Goal: Task Accomplishment & Management: Manage account settings

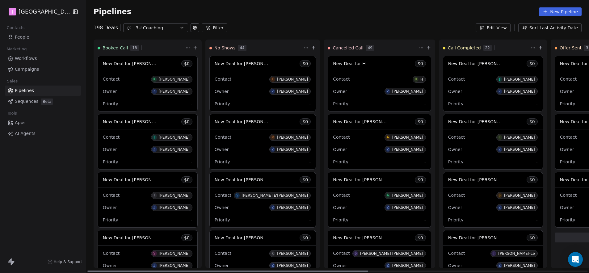
scroll to position [428, 0]
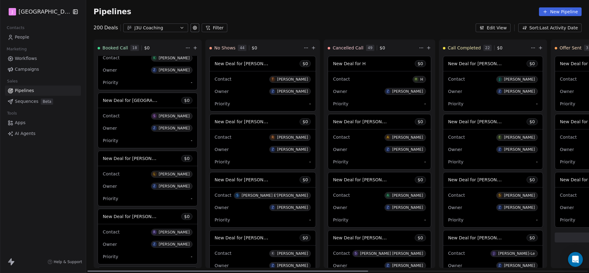
click at [461, 121] on span "New Deal for [PERSON_NAME]" at bounding box center [480, 122] width 65 height 6
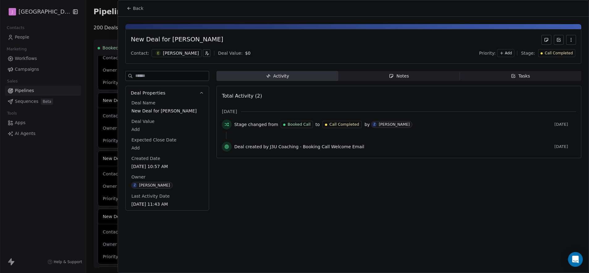
click at [137, 132] on body "J J3 University Contacts People Marketing Workflows Campaigns Sales Pipelines S…" at bounding box center [294, 136] width 589 height 273
type input "***"
drag, startPoint x: 219, startPoint y: 177, endPoint x: 150, endPoint y: 68, distance: 129.4
click at [218, 176] on html "J J3 University Contacts People Marketing Workflows Campaigns Sales Pipelines S…" at bounding box center [294, 136] width 589 height 273
click at [550, 46] on div "New Deal for [PERSON_NAME] Contact: E [PERSON_NAME] Deal Value: $ 975 Priority:…" at bounding box center [353, 46] width 456 height 35
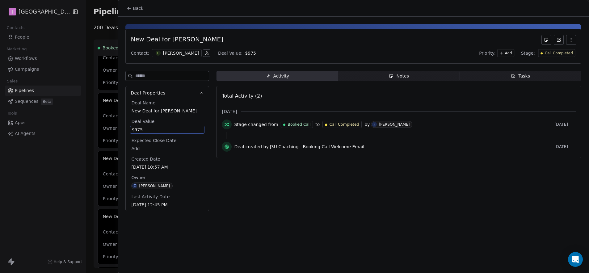
click at [550, 55] on span "Call Completed" at bounding box center [559, 53] width 28 height 5
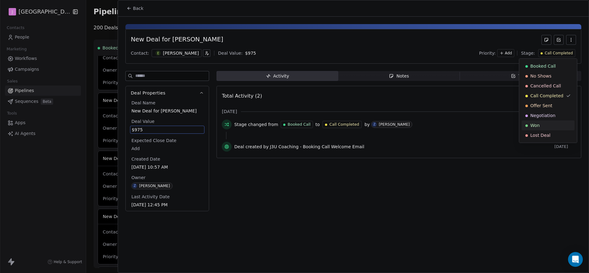
click at [549, 124] on div "Won" at bounding box center [547, 125] width 45 height 6
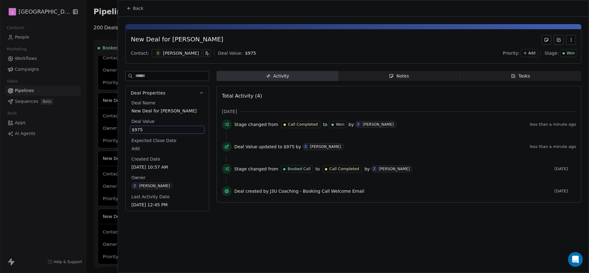
click at [136, 9] on span "Back" at bounding box center [138, 8] width 10 height 6
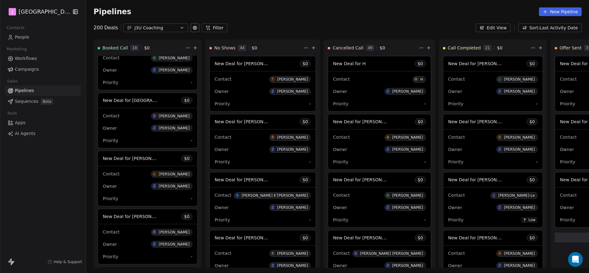
click at [23, 37] on span "People" at bounding box center [22, 37] width 15 height 6
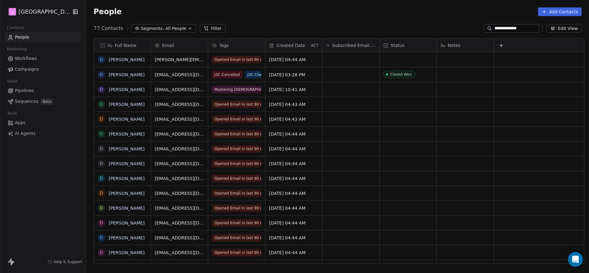
scroll to position [236, 501]
click at [497, 29] on input "**********" at bounding box center [515, 28] width 43 height 6
click at [496, 31] on input "**********" at bounding box center [515, 28] width 43 height 6
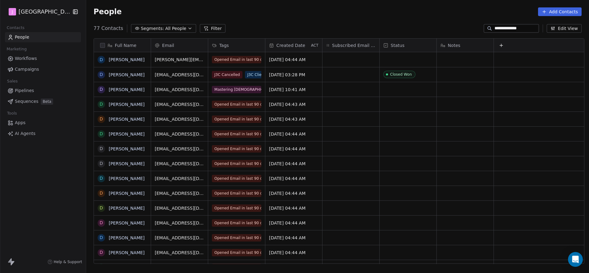
click at [496, 31] on input "**********" at bounding box center [515, 28] width 43 height 6
paste input "*********"
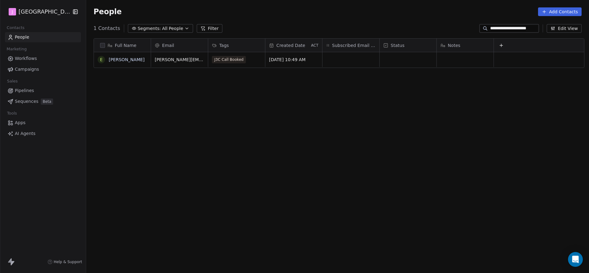
type input "**********"
click at [391, 60] on div "grid" at bounding box center [407, 59] width 57 height 15
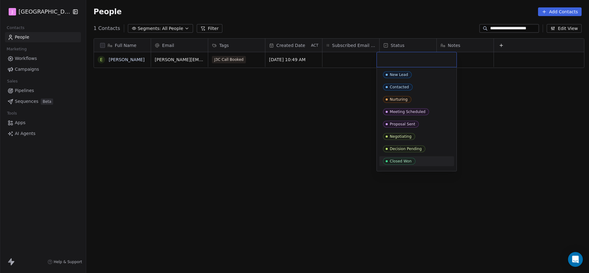
click at [390, 160] on div "Closed Won" at bounding box center [401, 161] width 22 height 4
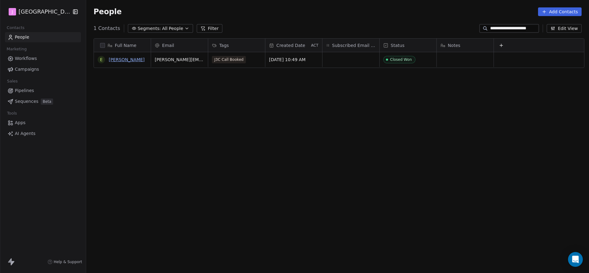
click at [119, 61] on link "[PERSON_NAME]" at bounding box center [127, 59] width 36 height 5
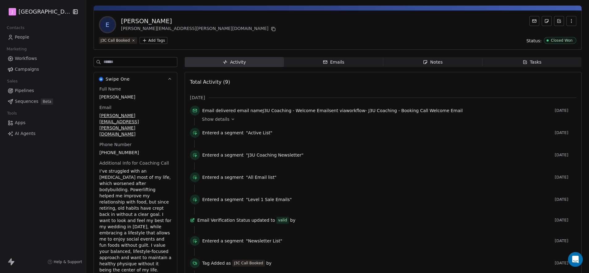
scroll to position [56, 0]
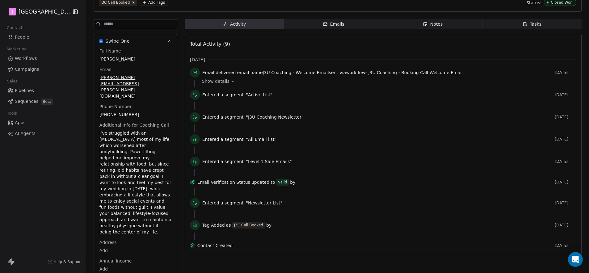
drag, startPoint x: 108, startPoint y: 265, endPoint x: 108, endPoint y: 249, distance: 16.4
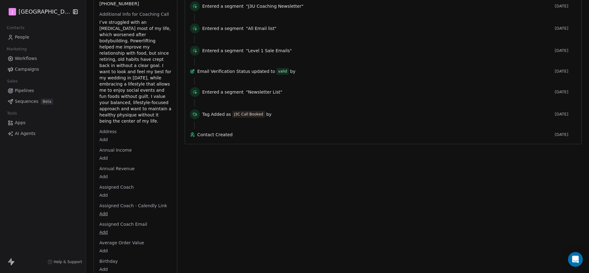
click at [101, 178] on body "J J3 University Contacts People Marketing Workflows Campaigns Sales Pipelines S…" at bounding box center [294, 136] width 589 height 273
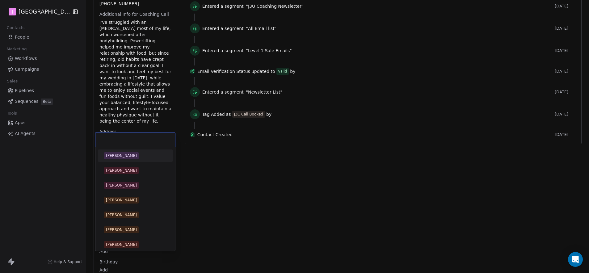
scroll to position [207, 0]
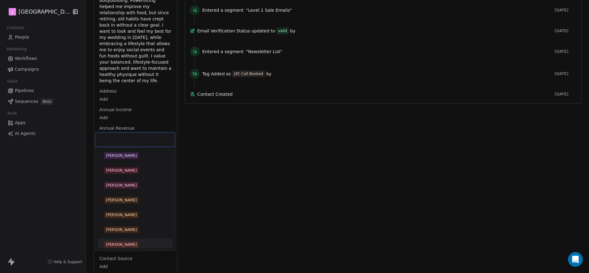
click at [121, 241] on span "[PERSON_NAME]" at bounding box center [121, 244] width 35 height 7
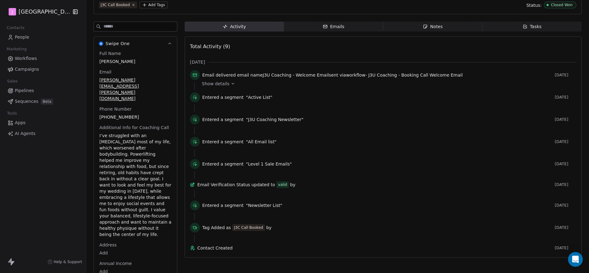
scroll to position [0, 0]
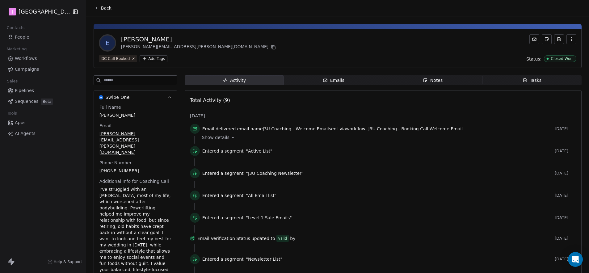
click at [104, 10] on span "Back" at bounding box center [106, 8] width 10 height 6
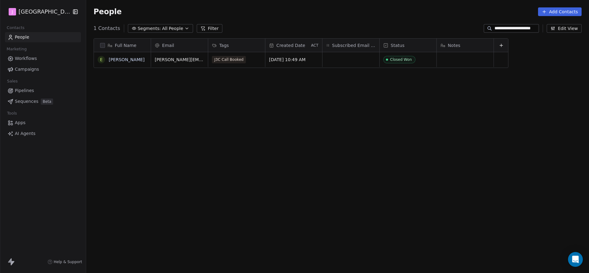
scroll to position [236, 501]
click at [29, 92] on span "Pipelines" at bounding box center [24, 90] width 19 height 6
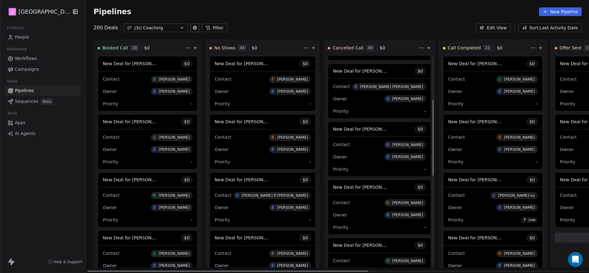
scroll to position [172, 0]
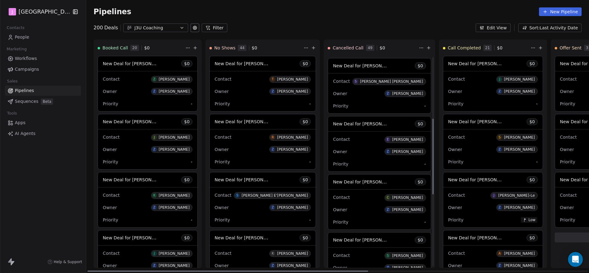
click at [368, 121] on span "New Deal for [PERSON_NAME]" at bounding box center [365, 124] width 65 height 6
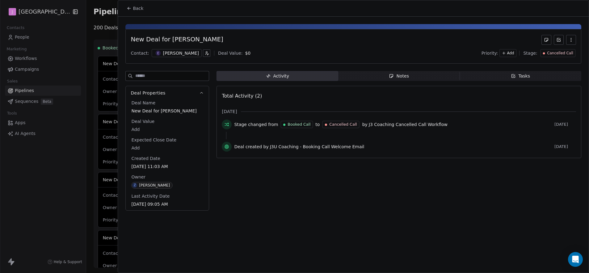
click at [134, 130] on body "J J3 University Contacts People Marketing Workflows Campaigns Sales Pipelines S…" at bounding box center [294, 136] width 589 height 273
type input "*****"
click at [341, 190] on html "J J3 University Contacts People Marketing Workflows Campaigns Sales Pipelines S…" at bounding box center [294, 136] width 589 height 273
click at [557, 53] on span "Cancelled Call" at bounding box center [560, 53] width 26 height 5
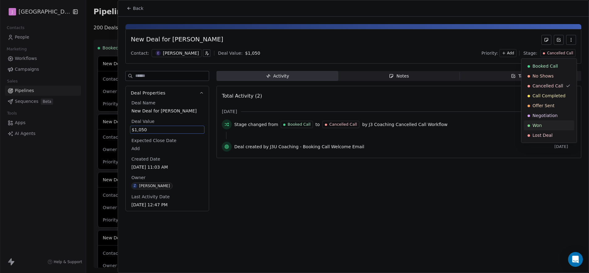
click at [550, 124] on div "Won" at bounding box center [548, 125] width 43 height 6
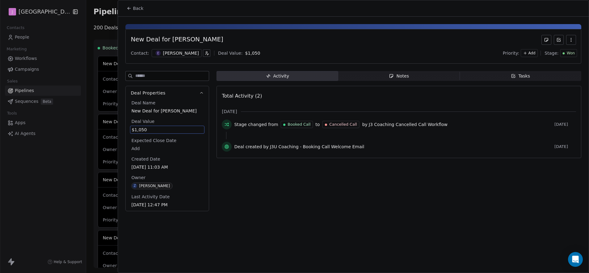
click at [136, 8] on span "Back" at bounding box center [138, 8] width 10 height 6
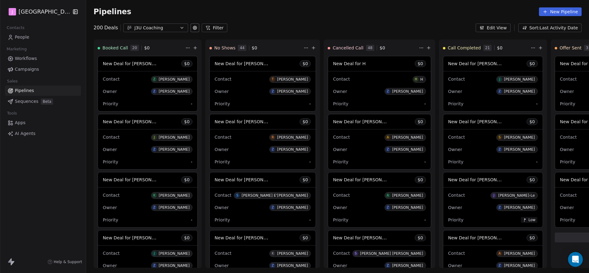
click at [21, 37] on span "People" at bounding box center [22, 37] width 15 height 6
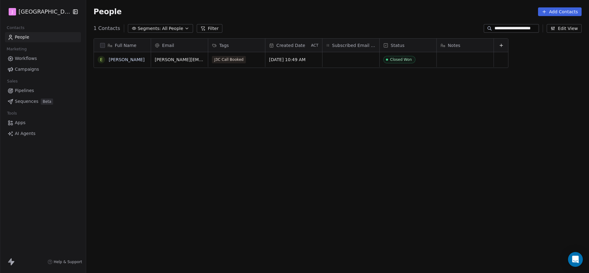
scroll to position [236, 501]
click at [514, 26] on input "**********" at bounding box center [515, 28] width 43 height 6
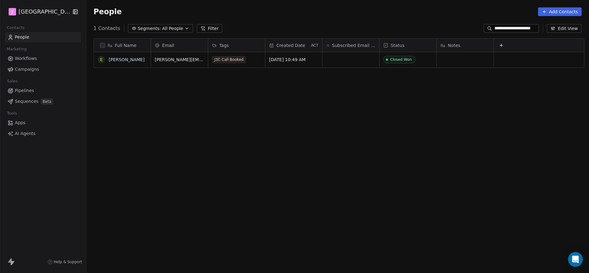
paste input
type input "**********"
click at [416, 61] on div "Sales Call Cancelled" at bounding box center [408, 59] width 37 height 4
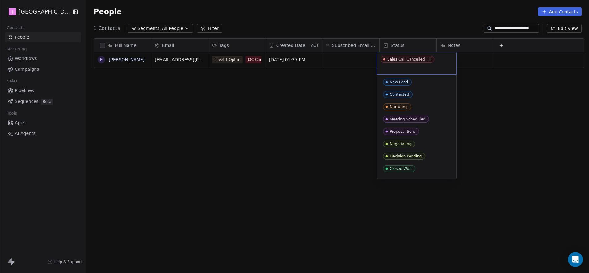
scroll to position [35, 0]
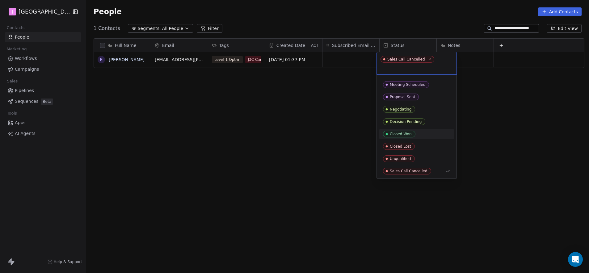
click at [410, 131] on span "Closed Won" at bounding box center [399, 134] width 32 height 7
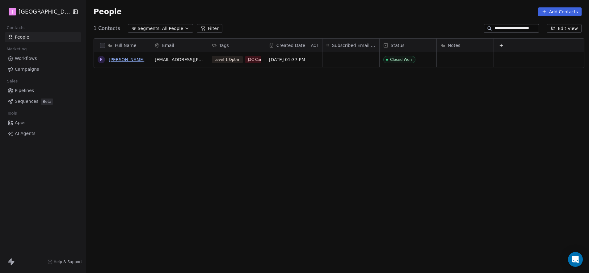
click at [122, 62] on link "[PERSON_NAME]" at bounding box center [127, 59] width 36 height 5
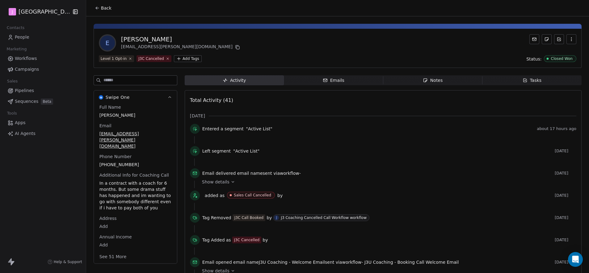
click at [112, 251] on button "See 51 More" at bounding box center [113, 256] width 35 height 11
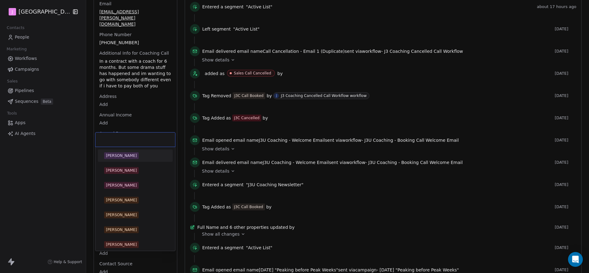
click at [102, 147] on body "J J3 University Contacts People Marketing Workflows Campaigns Sales Pipelines S…" at bounding box center [294, 136] width 589 height 273
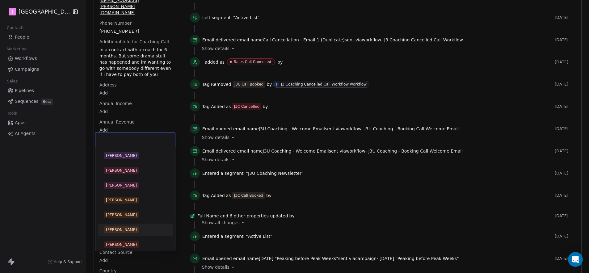
click at [115, 229] on div "[PERSON_NAME]" at bounding box center [121, 230] width 31 height 6
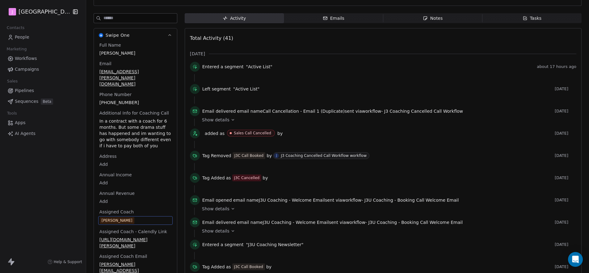
scroll to position [0, 0]
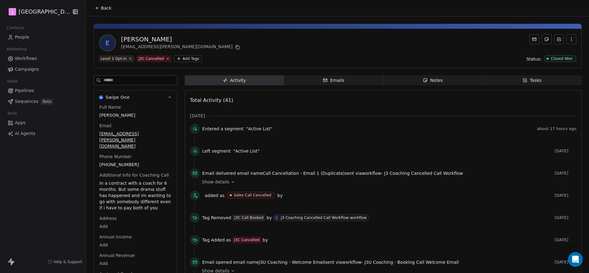
click at [106, 4] on button "Back" at bounding box center [103, 7] width 24 height 11
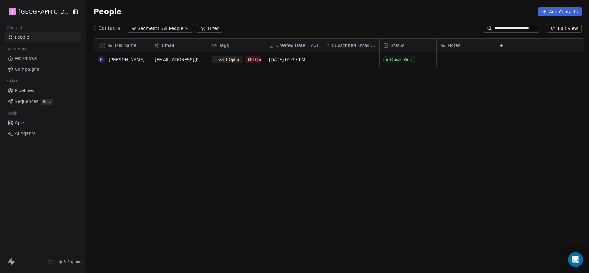
scroll to position [236, 501]
click at [30, 92] on span "Pipelines" at bounding box center [24, 90] width 19 height 6
